Goal: Transaction & Acquisition: Download file/media

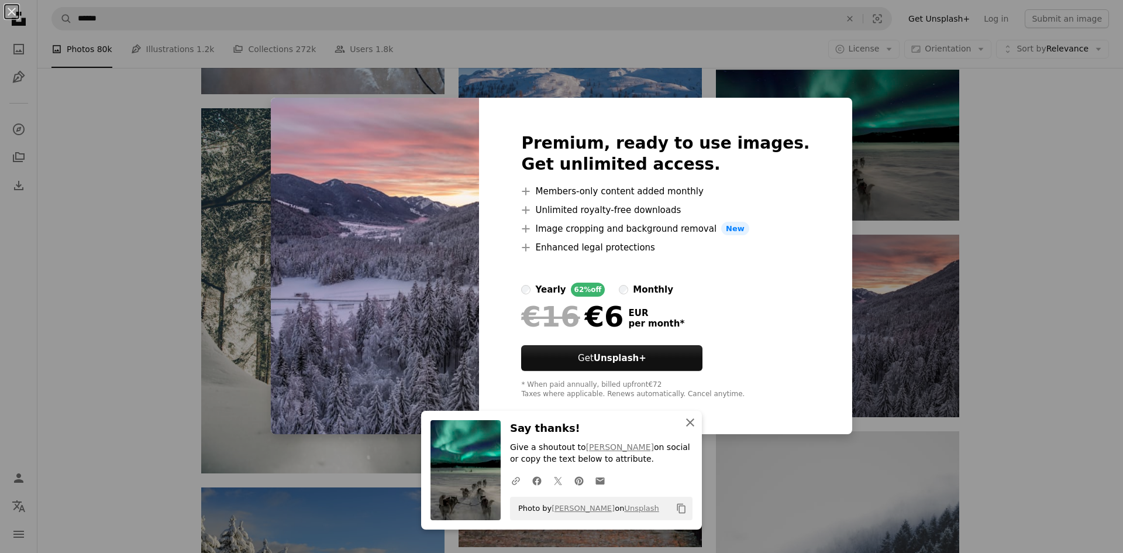
click at [687, 423] on icon "button" at bounding box center [690, 422] width 8 height 8
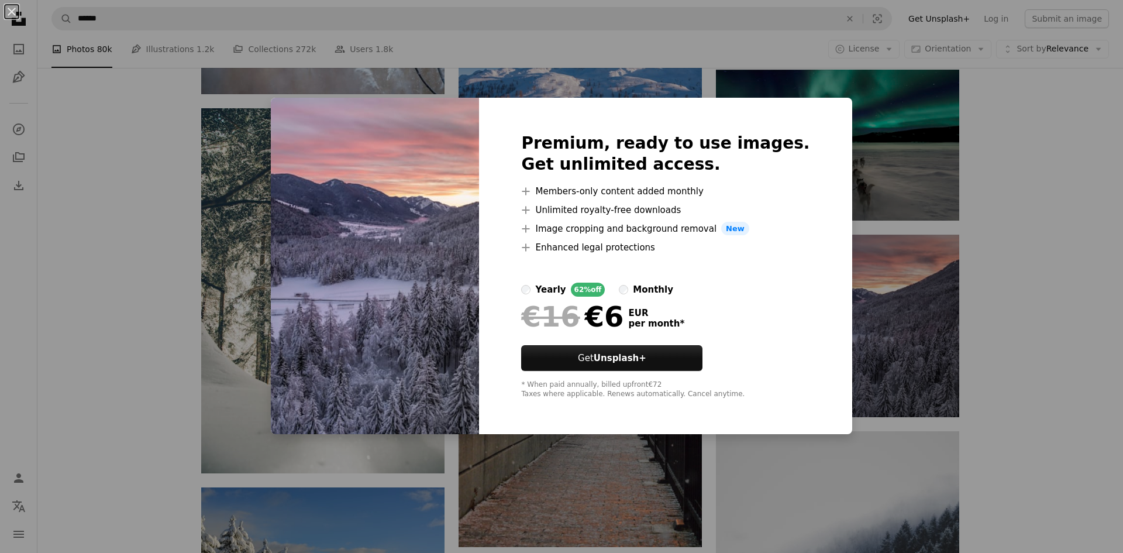
click at [1041, 340] on div "An X shape Premium, ready to use images. Get unlimited access. A plus sign Memb…" at bounding box center [561, 276] width 1123 height 553
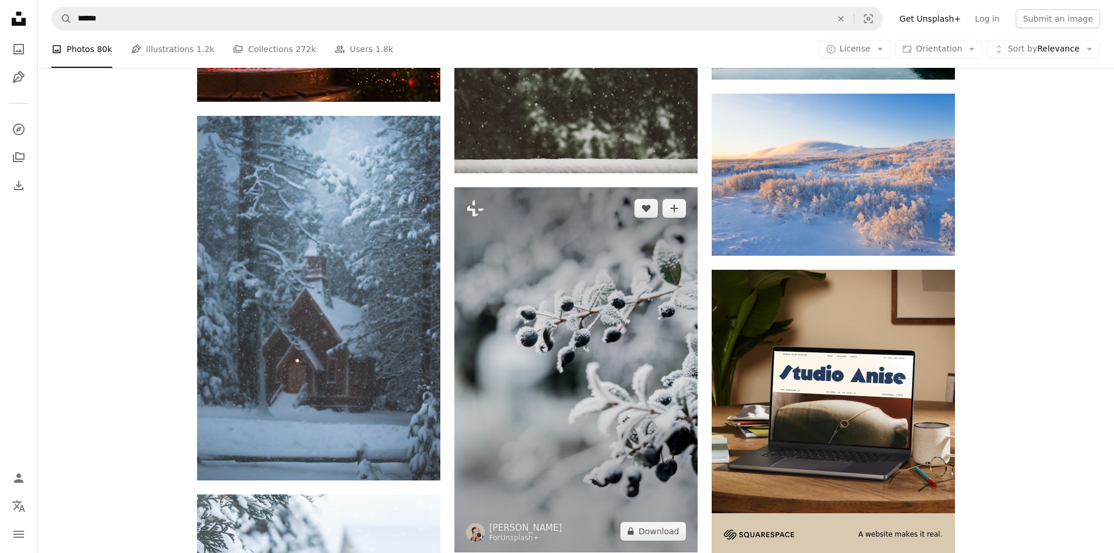
scroll to position [3393, 0]
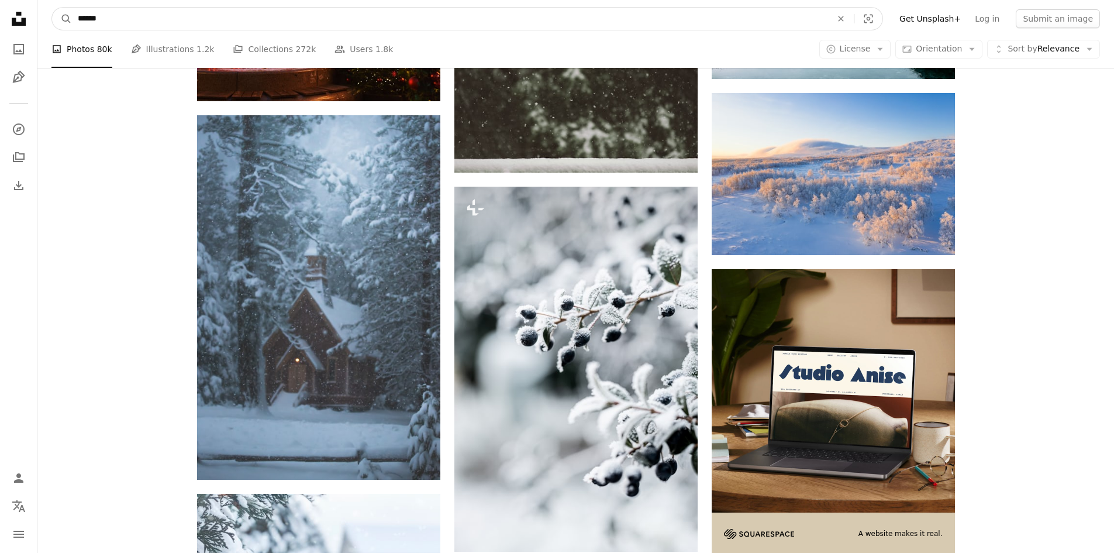
drag, startPoint x: 87, startPoint y: 16, endPoint x: 27, endPoint y: 16, distance: 60.3
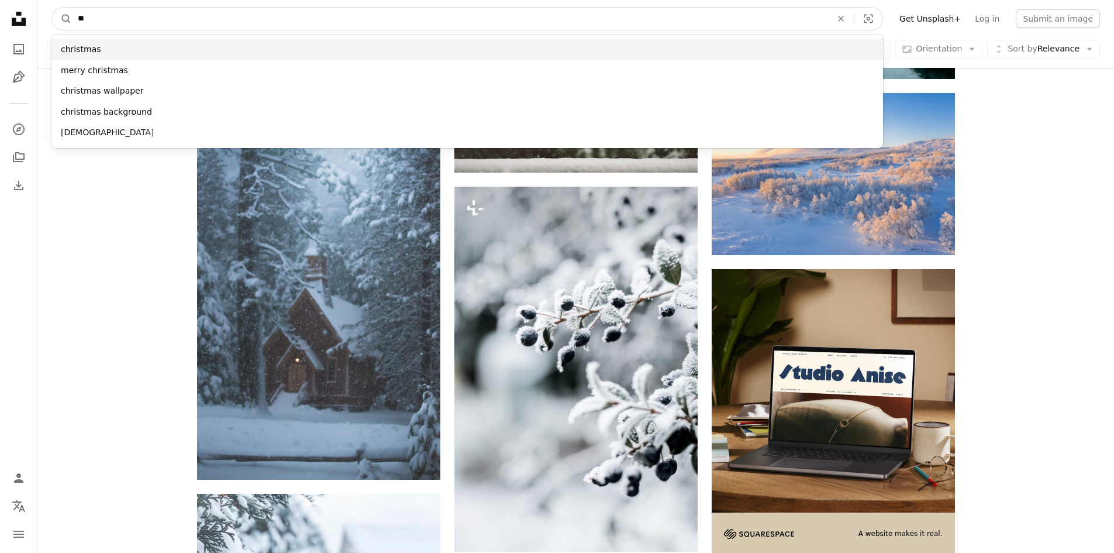
type input "**"
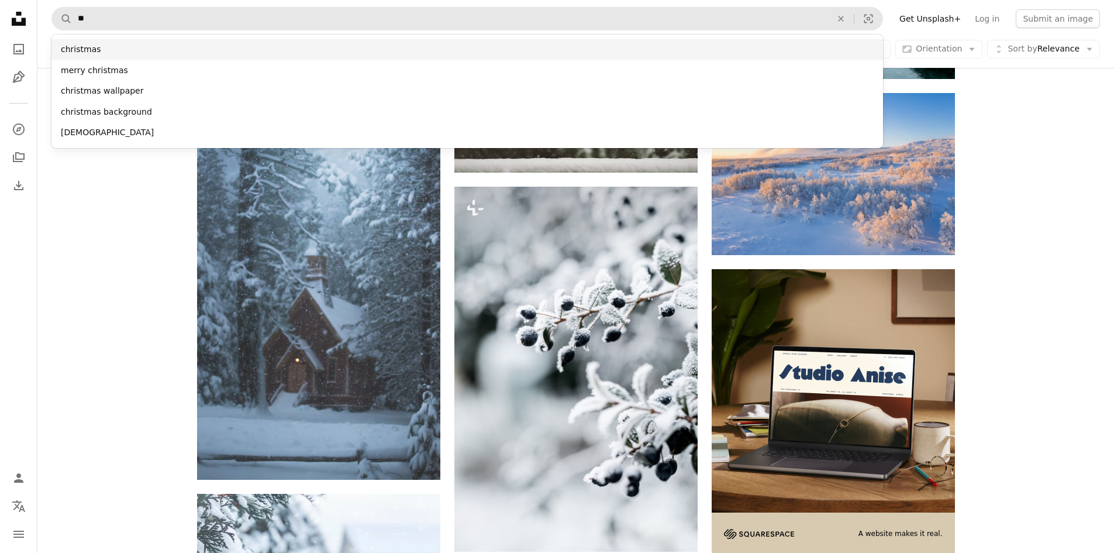
click at [88, 49] on div "christmas" at bounding box center [467, 49] width 832 height 21
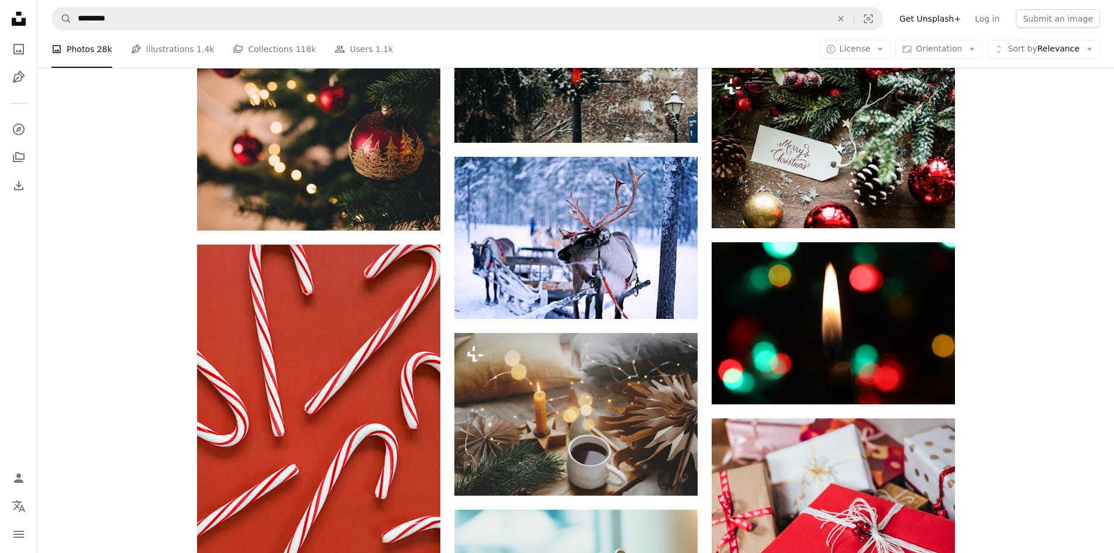
scroll to position [7956, 0]
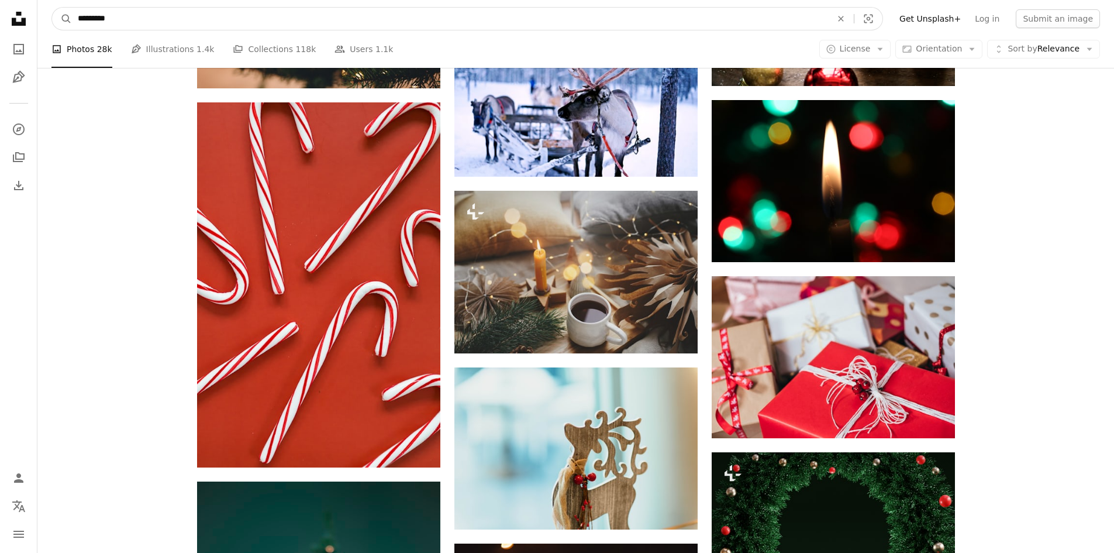
click at [125, 19] on input "*********" at bounding box center [450, 19] width 756 height 22
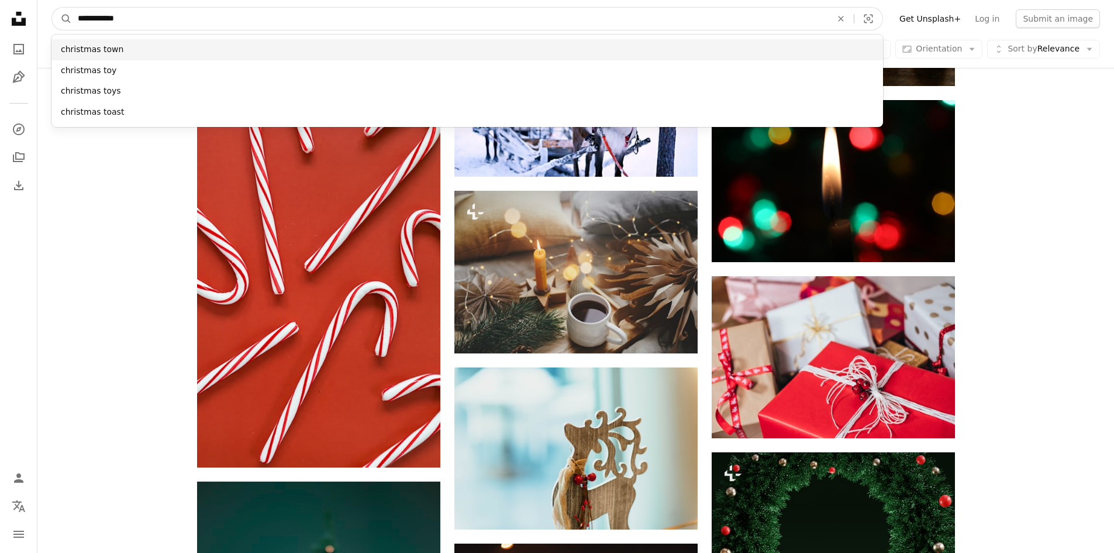
type input "**********"
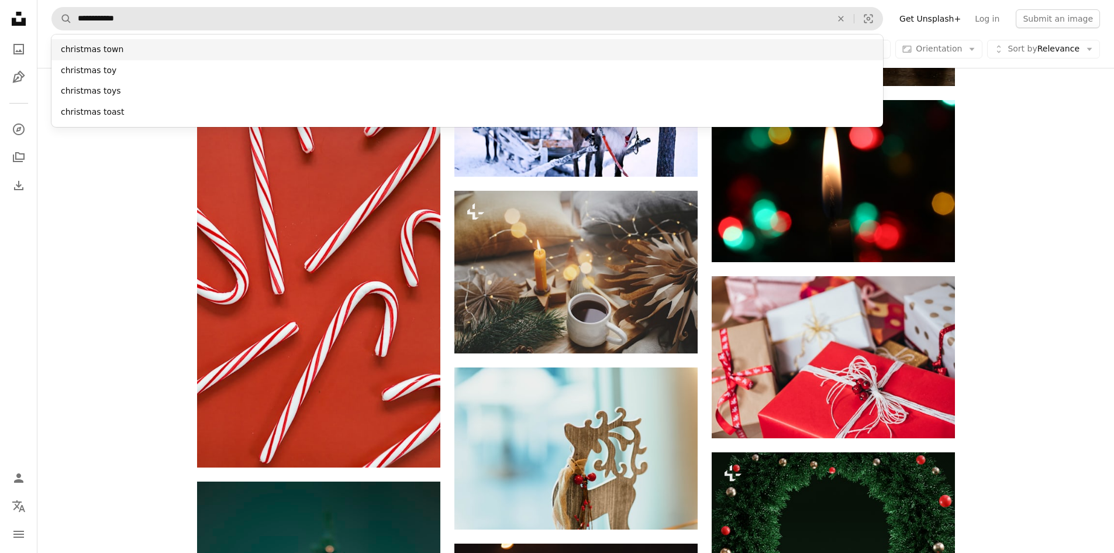
click at [116, 51] on div "christmas town" at bounding box center [467, 49] width 832 height 21
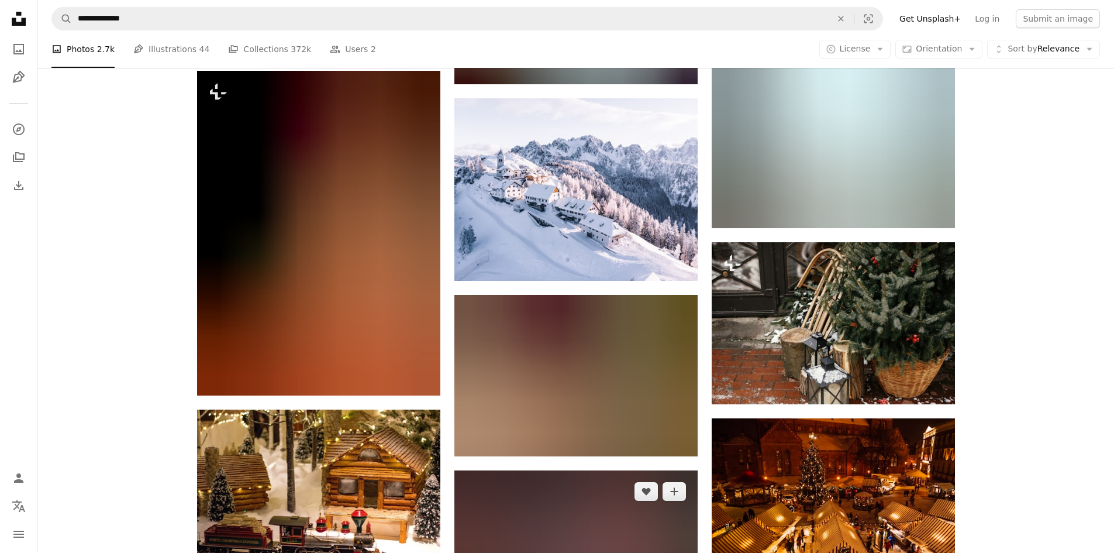
scroll to position [1521, 0]
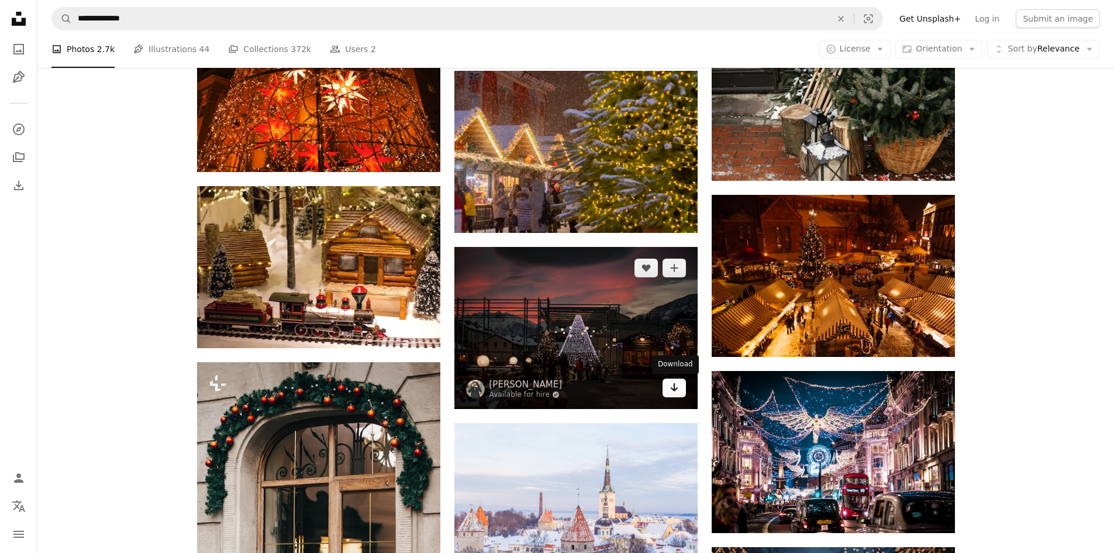
drag, startPoint x: 673, startPoint y: 384, endPoint x: 679, endPoint y: 386, distance: 6.1
click at [674, 384] on icon "Arrow pointing down" at bounding box center [674, 387] width 9 height 14
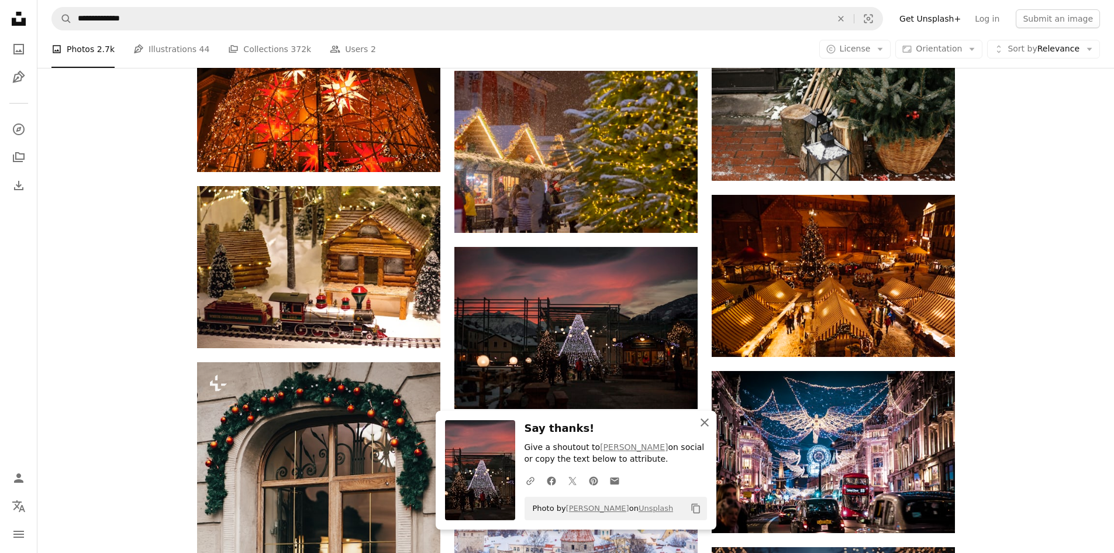
click at [703, 423] on icon "button" at bounding box center [705, 422] width 8 height 8
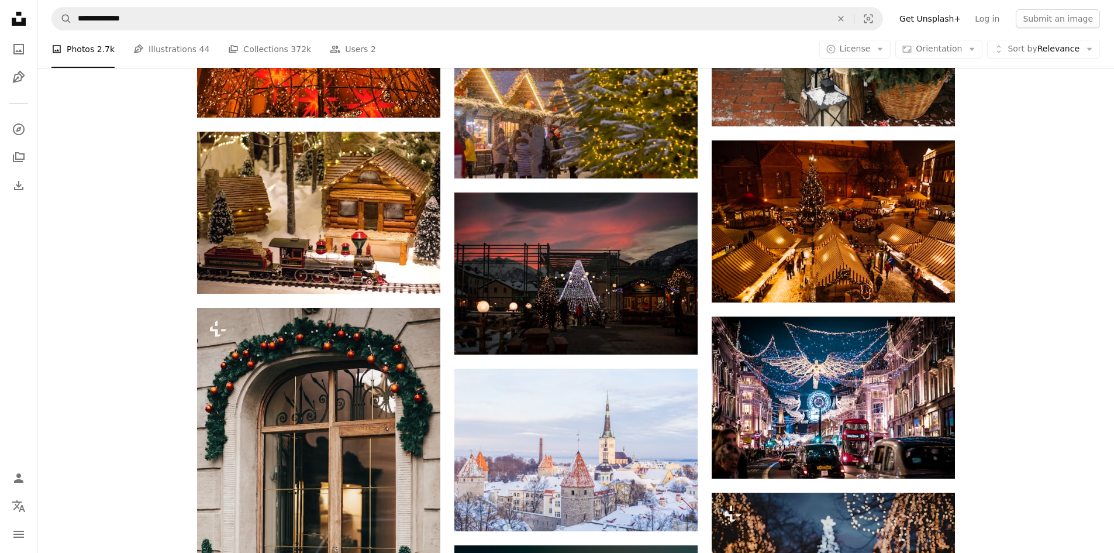
scroll to position [1638, 0]
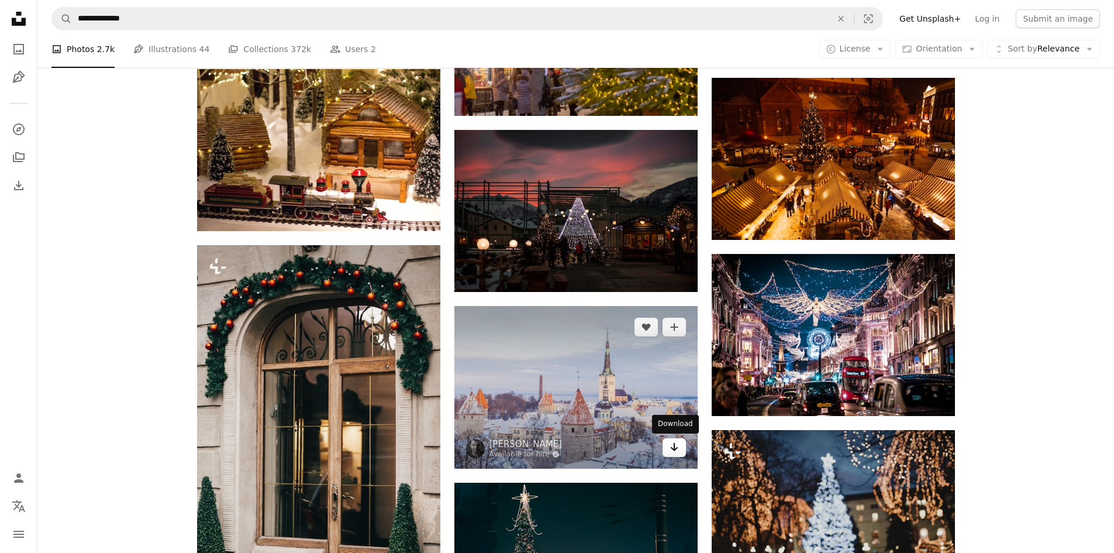
click at [675, 446] on icon "Download" at bounding box center [674, 447] width 8 height 8
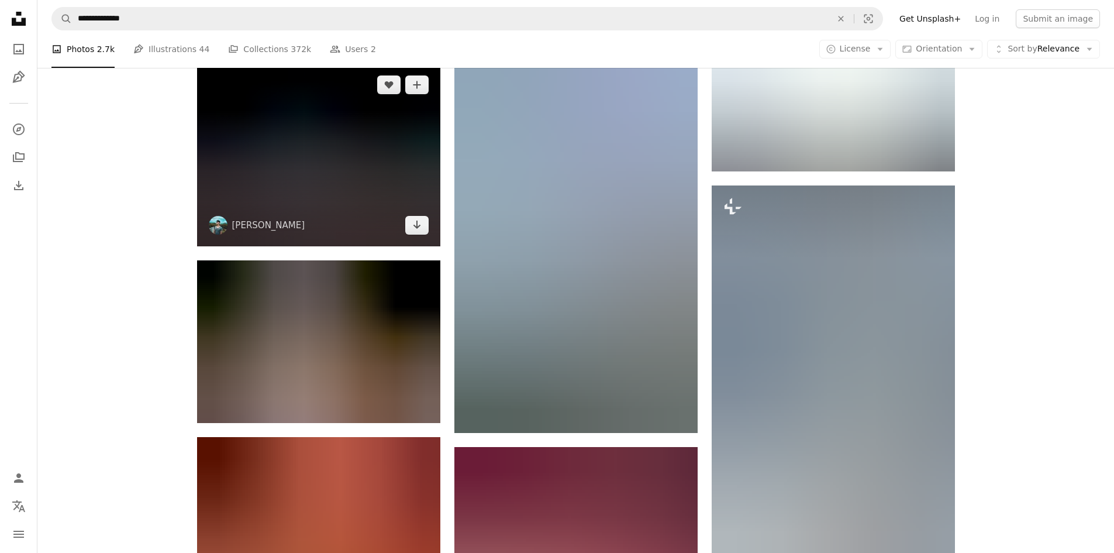
scroll to position [31649, 0]
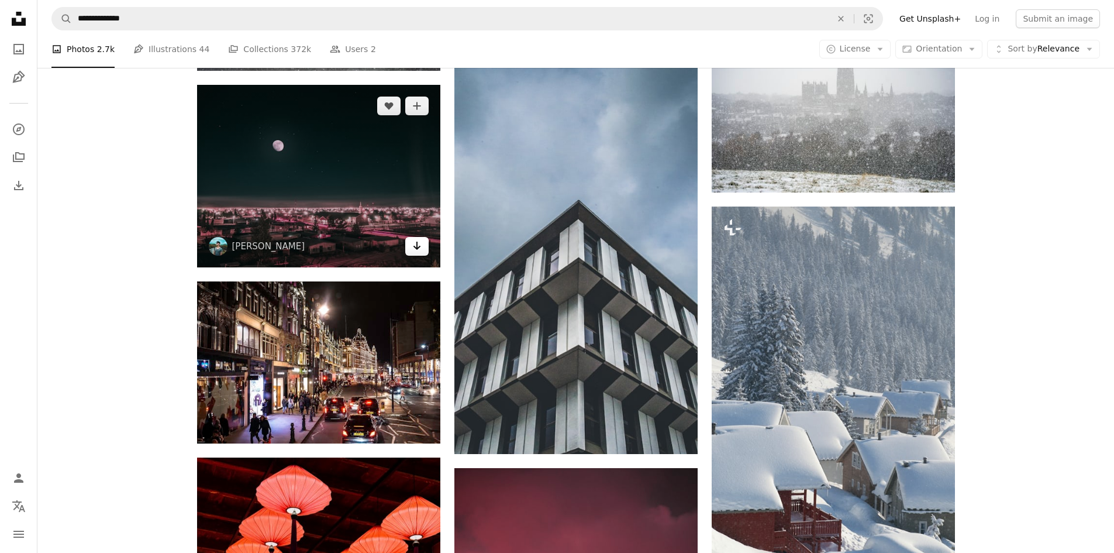
click at [419, 243] on icon "Arrow pointing down" at bounding box center [416, 246] width 9 height 14
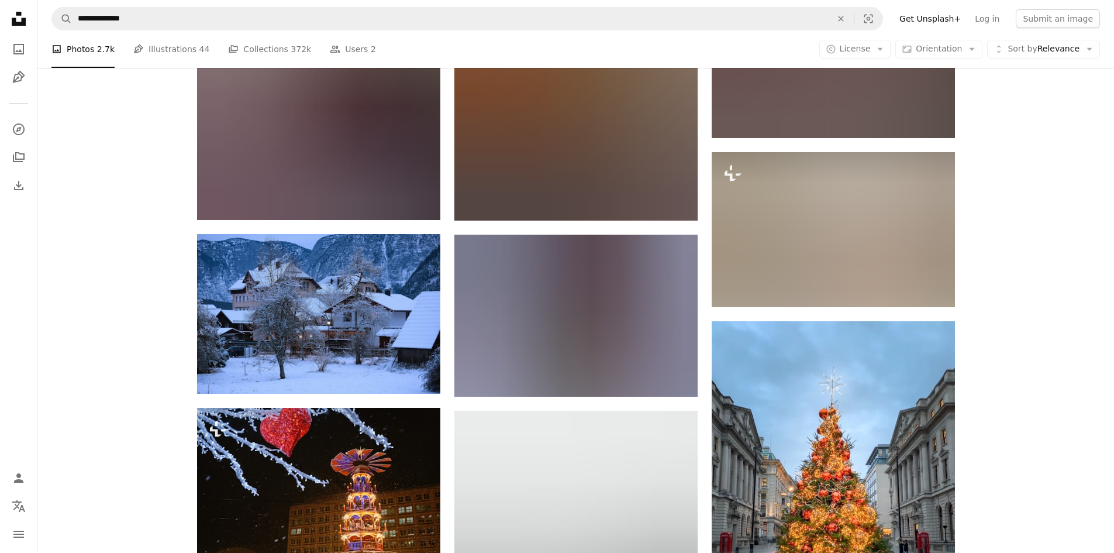
scroll to position [35919, 0]
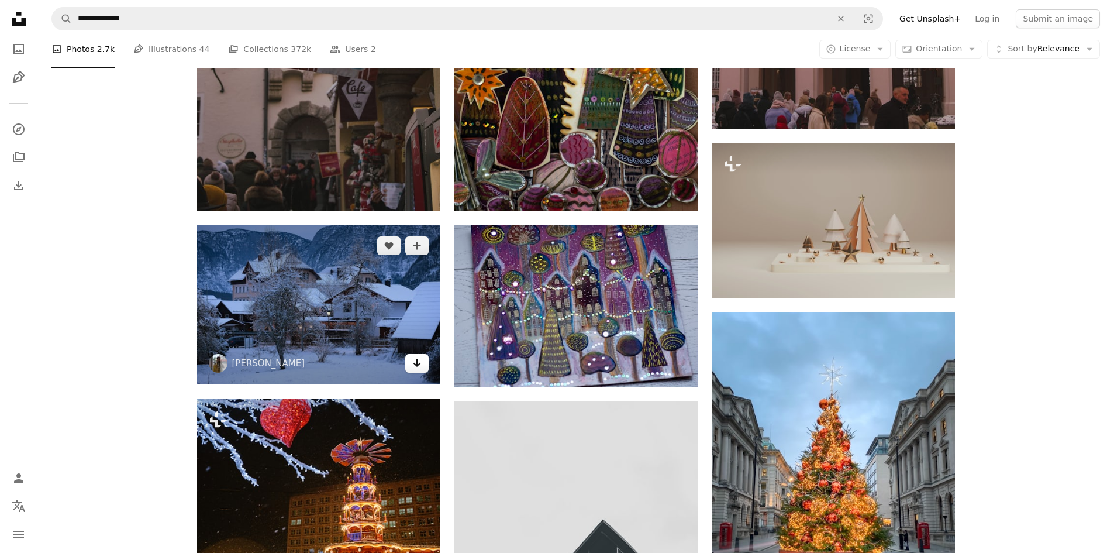
click at [419, 358] on icon "Arrow pointing down" at bounding box center [416, 363] width 9 height 14
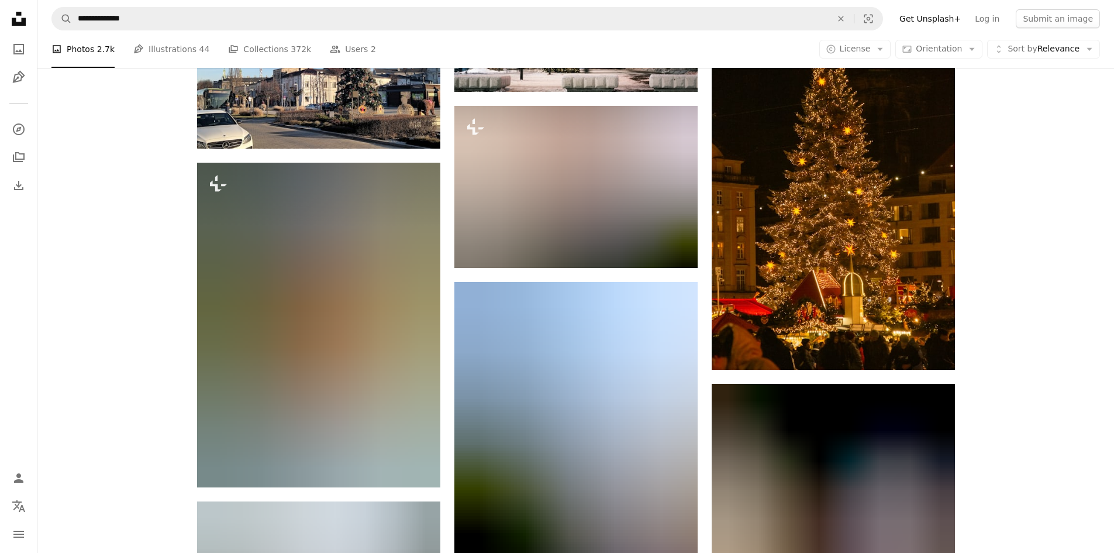
scroll to position [43817, 0]
